Goal: Information Seeking & Learning: Learn about a topic

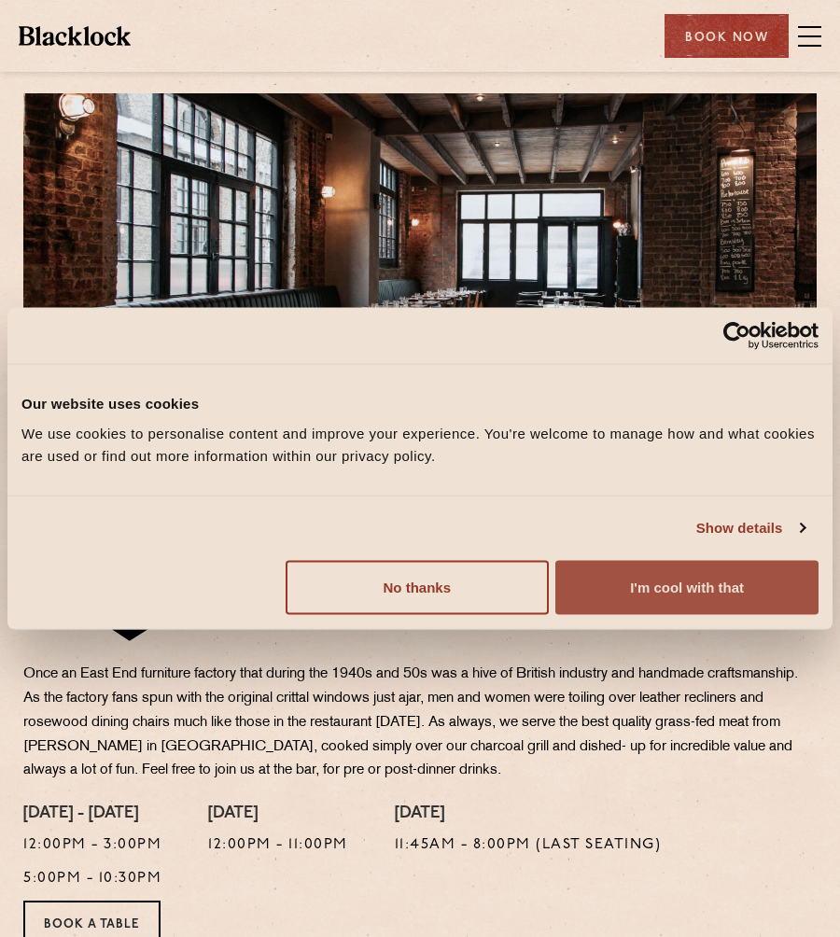
click at [599, 583] on button "I'm cool with that" at bounding box center [686, 587] width 263 height 54
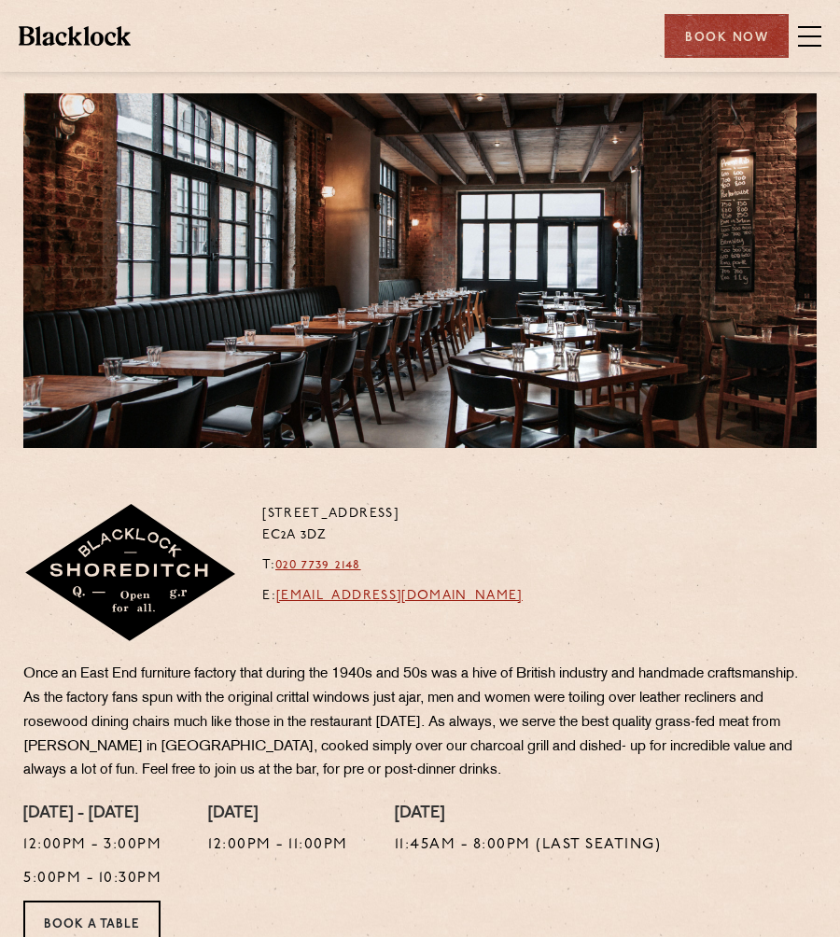
click at [812, 30] on span at bounding box center [809, 36] width 23 height 28
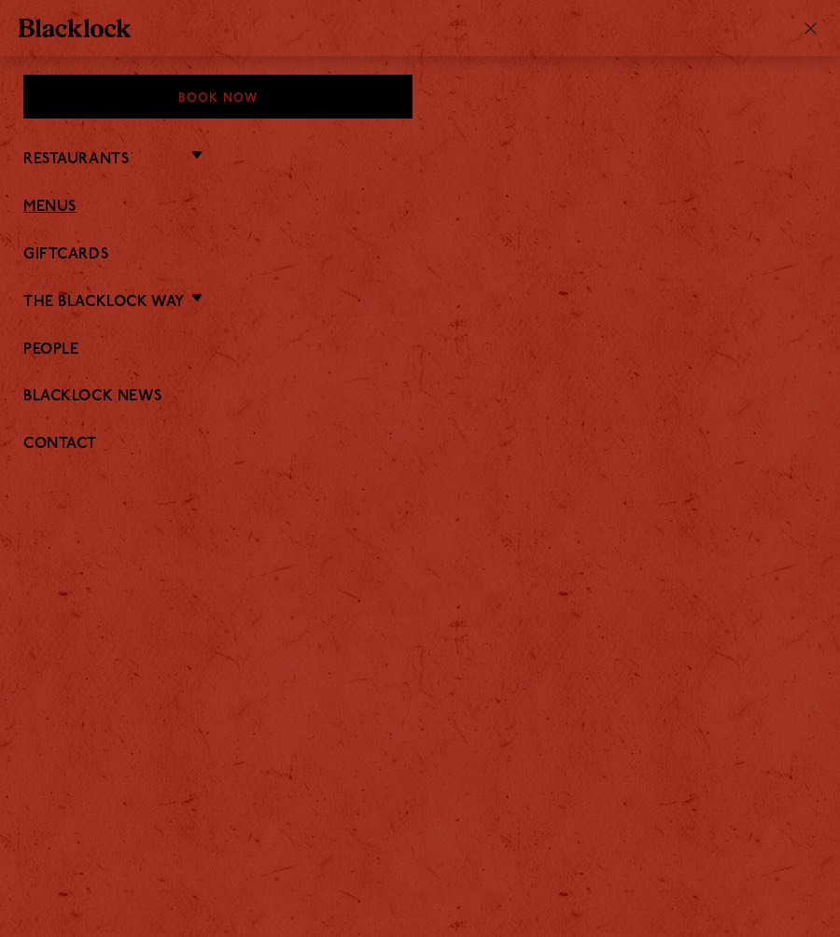
click at [28, 210] on link "Menus" at bounding box center [419, 208] width 793 height 18
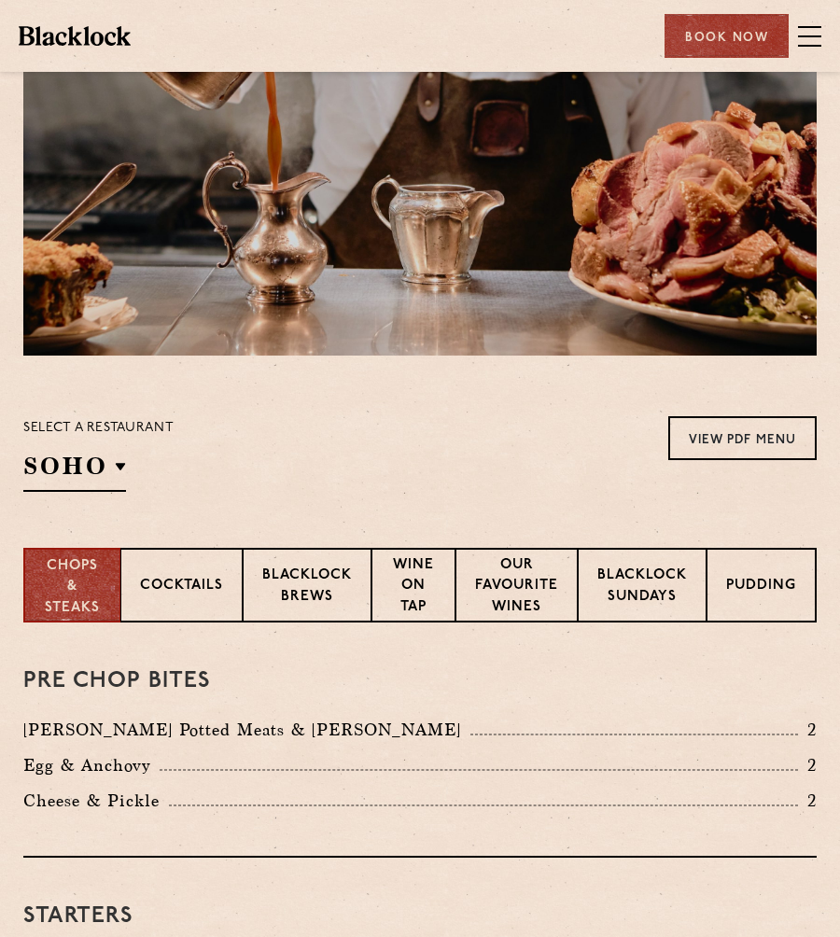
scroll to position [93, 0]
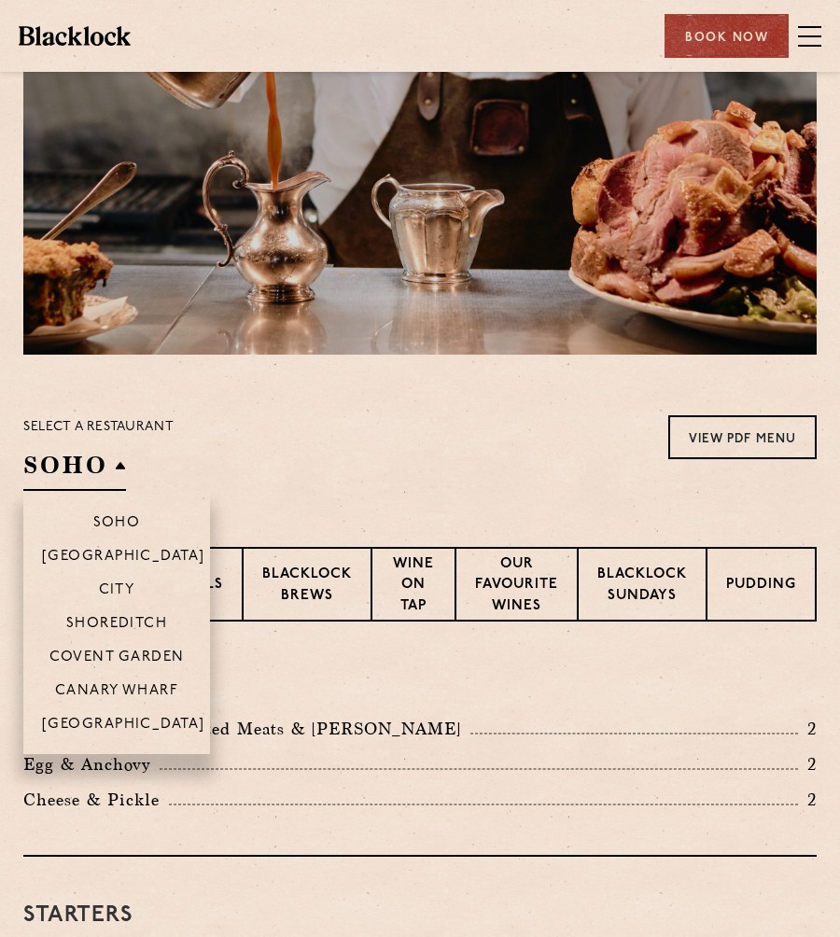
click at [108, 469] on h2 "SOHO" at bounding box center [74, 470] width 103 height 42
click at [120, 630] on p "Shoreditch" at bounding box center [117, 625] width 102 height 19
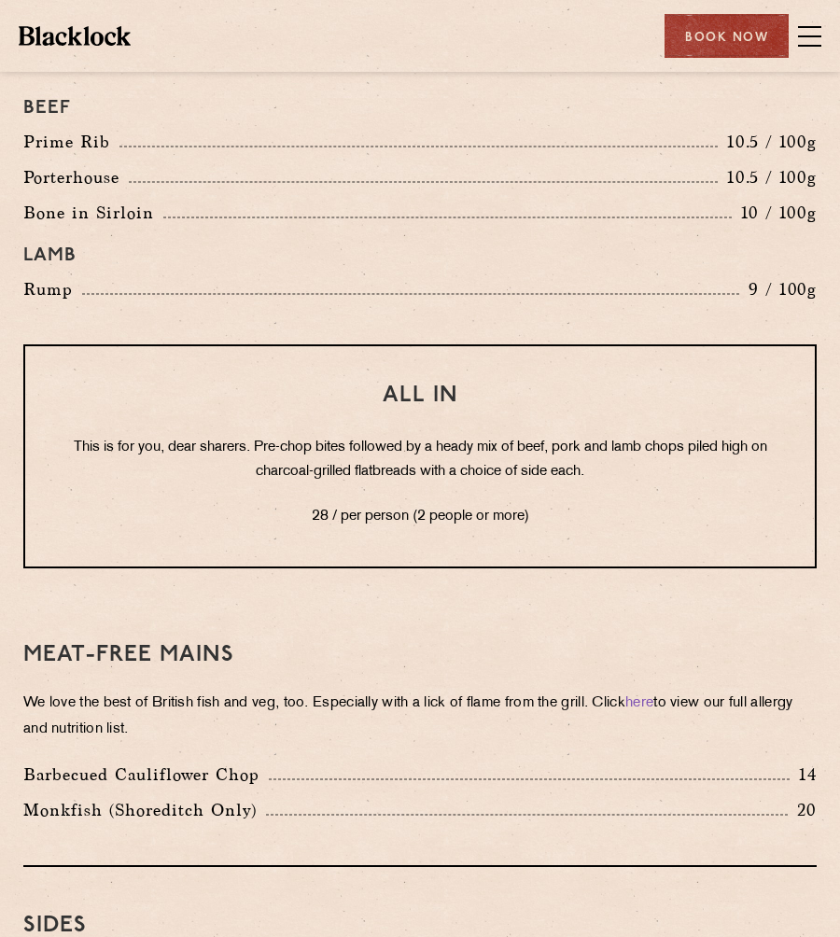
scroll to position [2564, 0]
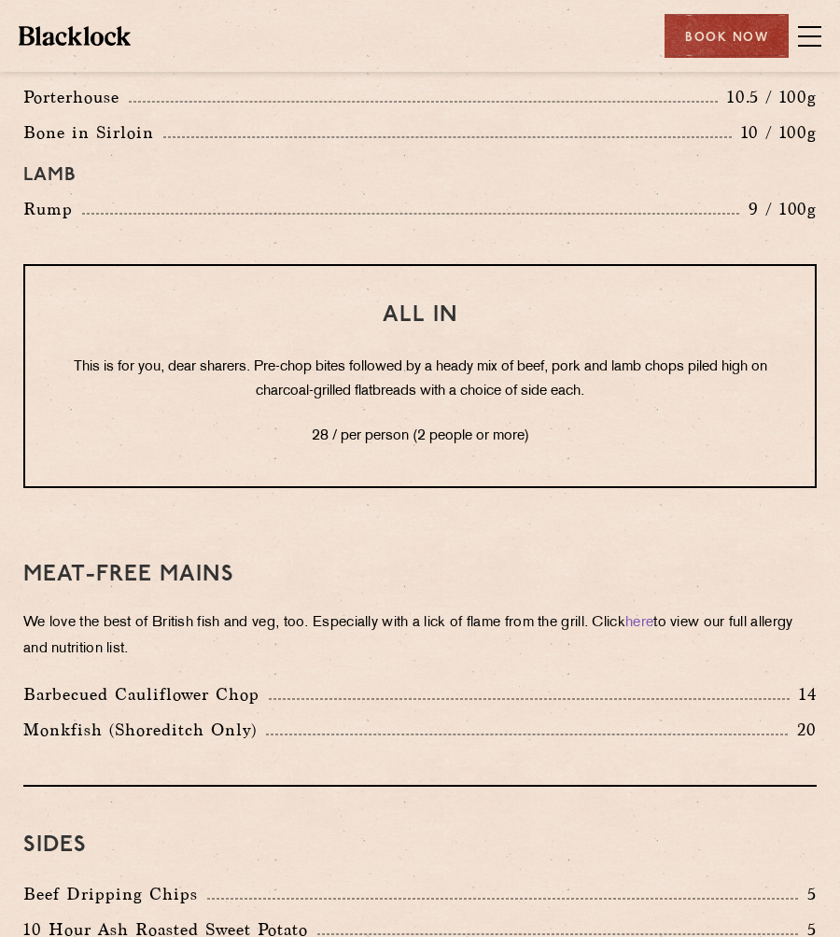
click at [357, 435] on p "28 / per person (2 people or more)" at bounding box center [420, 437] width 715 height 24
click at [343, 376] on p "This is for you, dear sharers. Pre-chop bites followed by a heady mix of beef, …" at bounding box center [420, 380] width 715 height 49
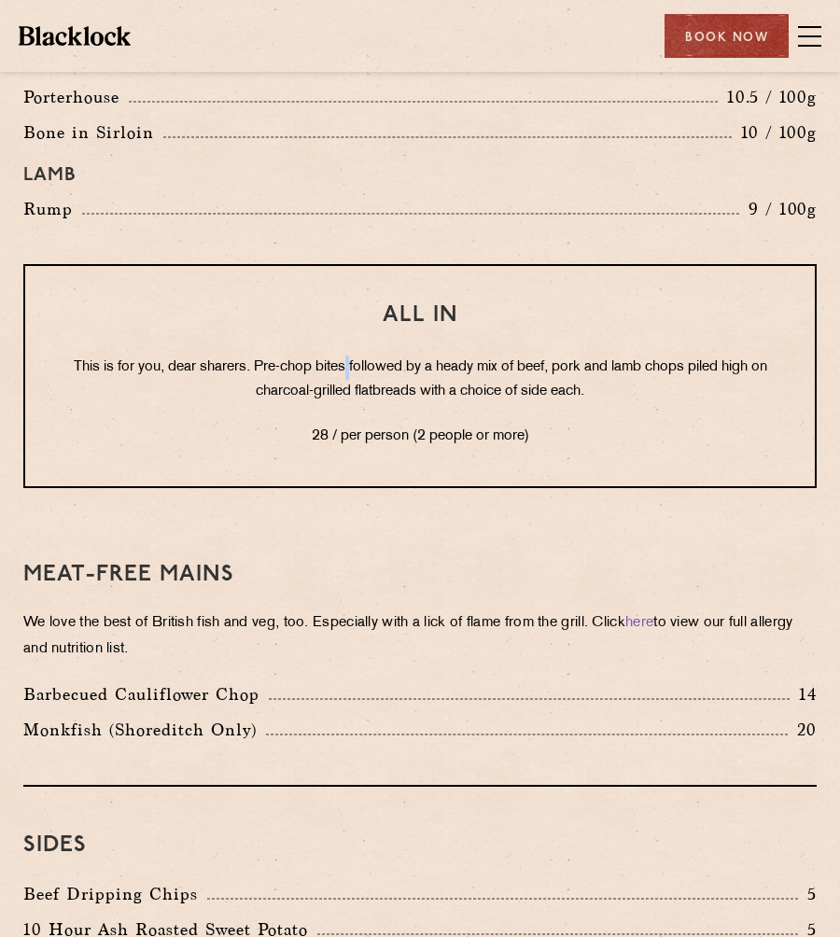
click at [343, 377] on p "This is for you, dear sharers. Pre-chop bites followed by a heady mix of beef, …" at bounding box center [420, 380] width 715 height 49
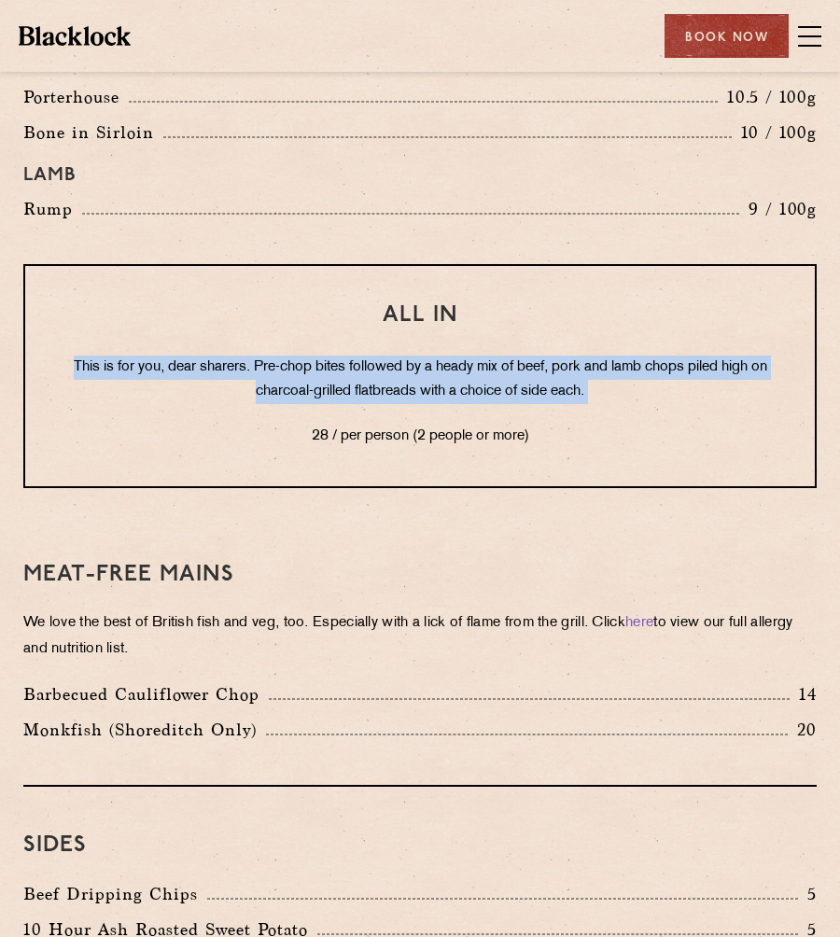
click at [343, 377] on p "This is for you, dear sharers. Pre-chop bites followed by a heady mix of beef, …" at bounding box center [420, 380] width 715 height 49
click at [343, 380] on p "This is for you, dear sharers. Pre-chop bites followed by a heady mix of beef, …" at bounding box center [420, 380] width 715 height 49
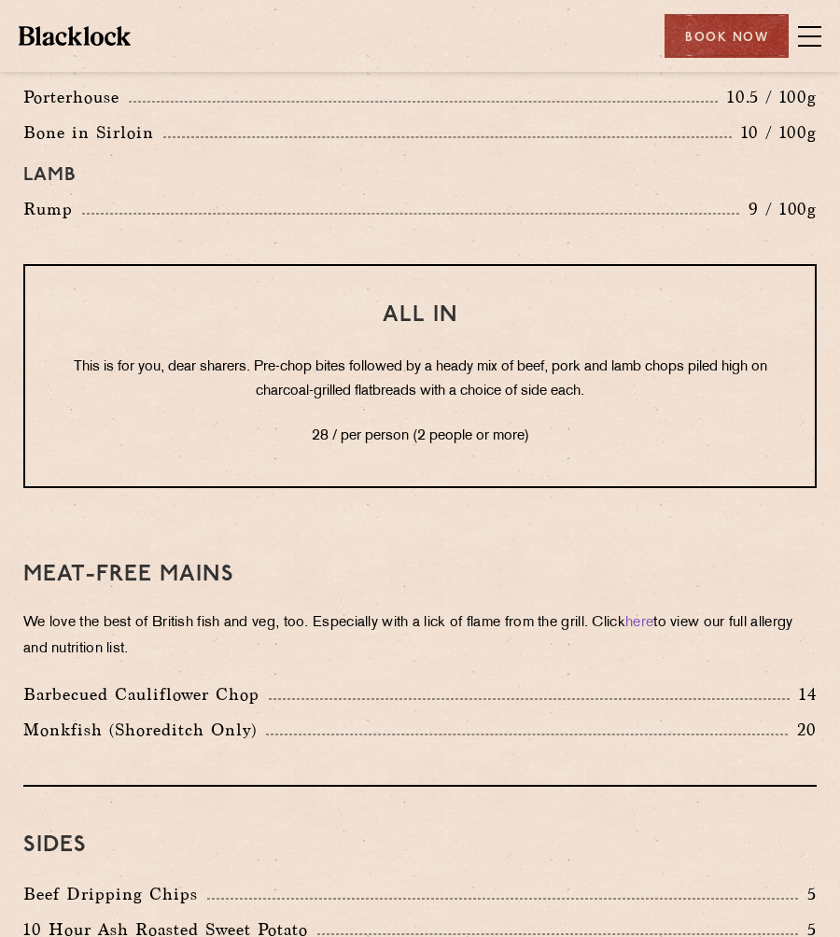
click at [343, 380] on p "This is for you, dear sharers. Pre-chop bites followed by a heady mix of beef, …" at bounding box center [420, 380] width 715 height 49
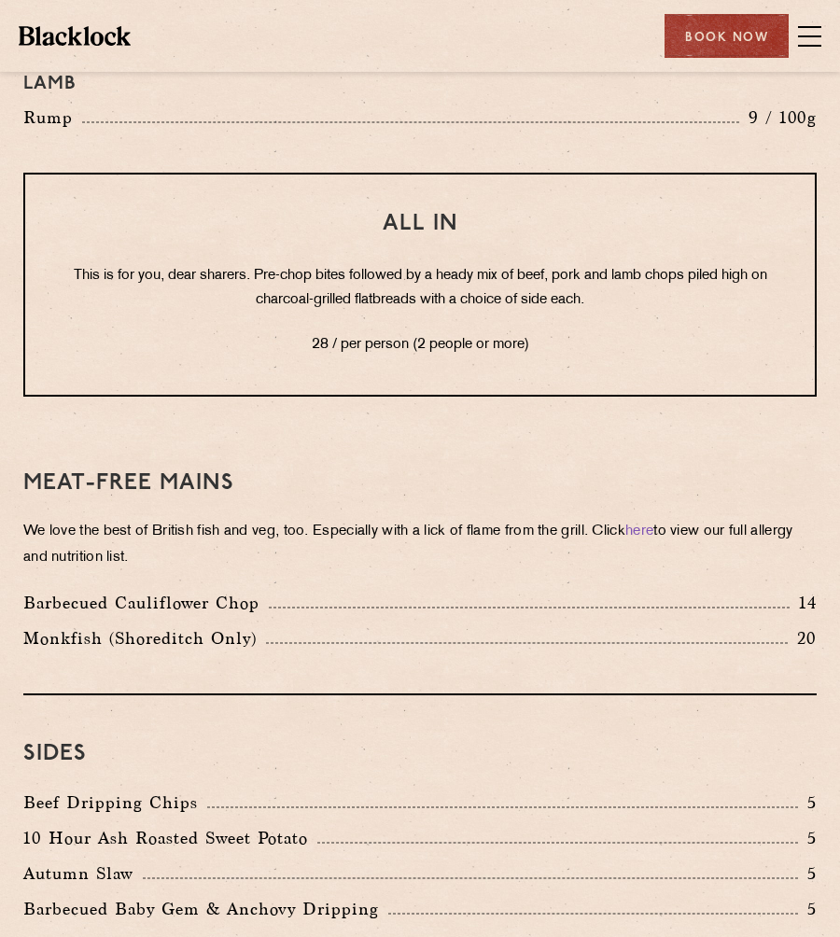
scroll to position [2727, 0]
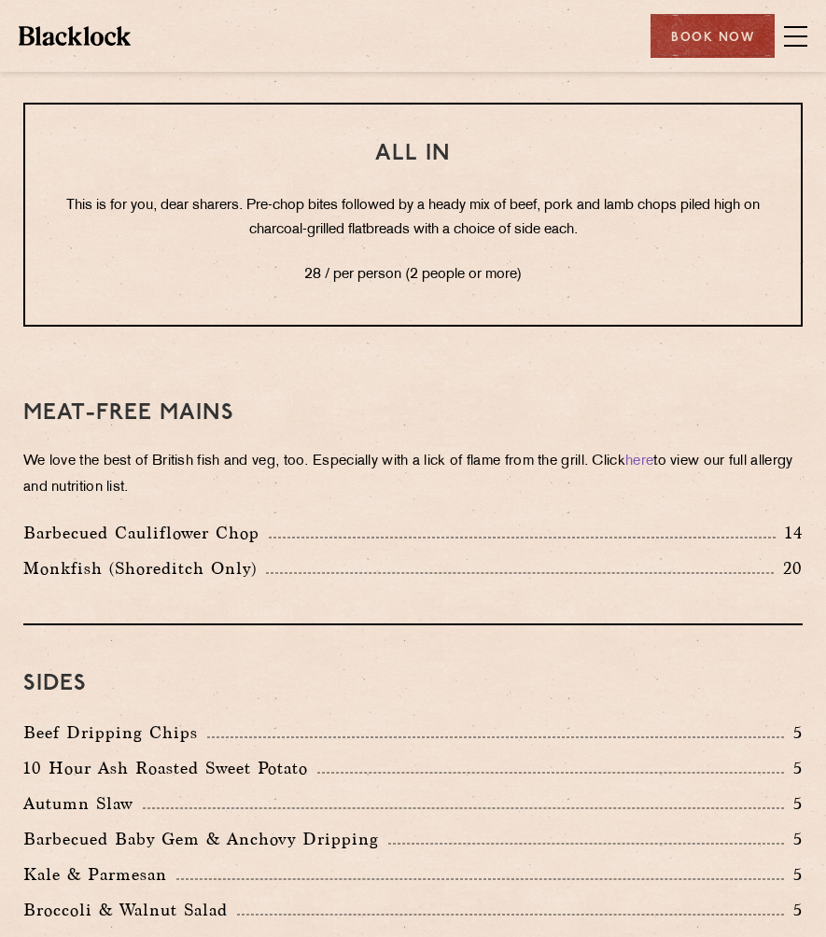
scroll to position [2744, 0]
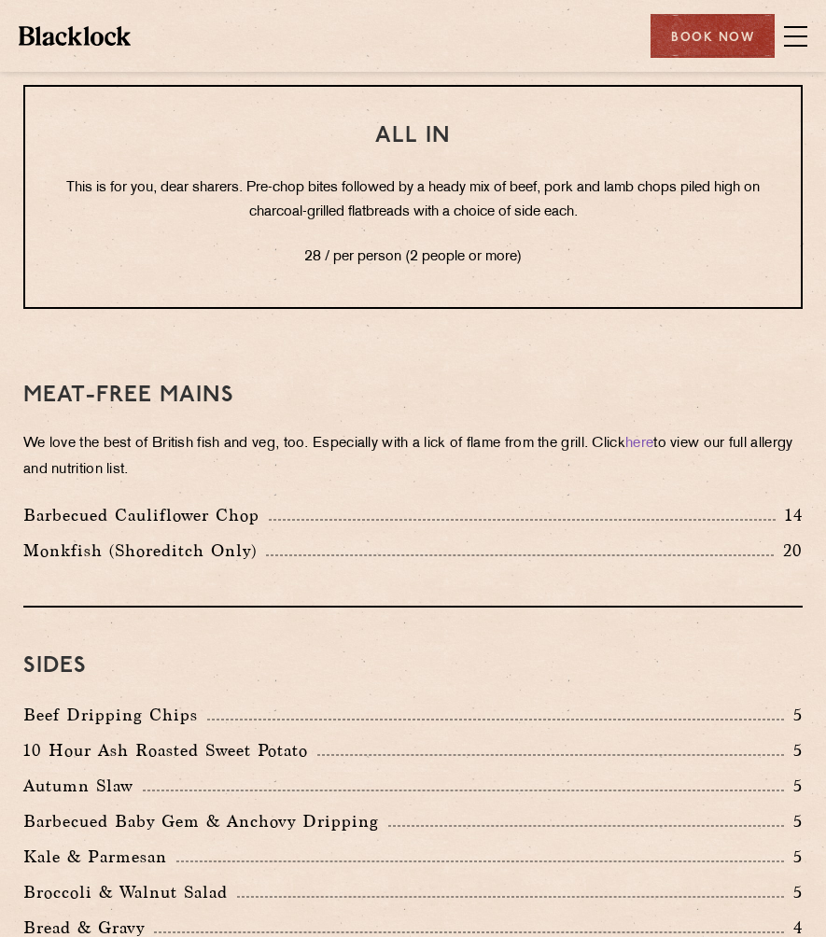
click at [284, 218] on p "This is for you, dear sharers. Pre-chop bites followed by a heady mix of beef, …" at bounding box center [413, 200] width 701 height 49
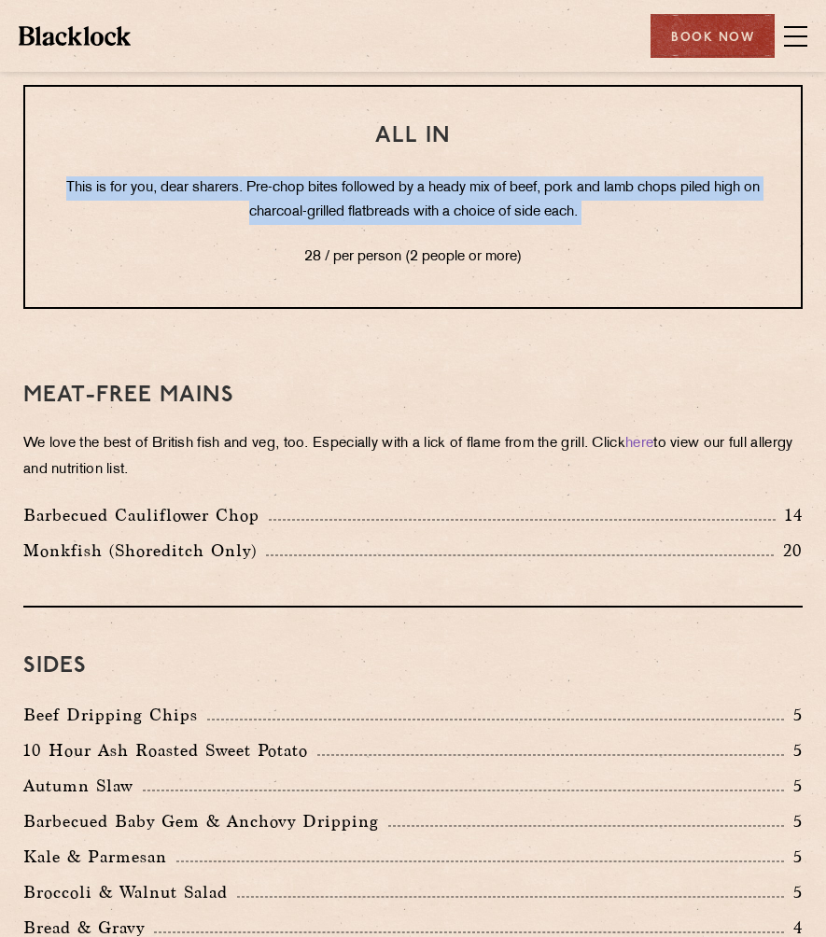
click at [284, 218] on p "This is for you, dear sharers. Pre-chop bites followed by a heady mix of beef, …" at bounding box center [413, 200] width 701 height 49
